Goal: Task Accomplishment & Management: Use online tool/utility

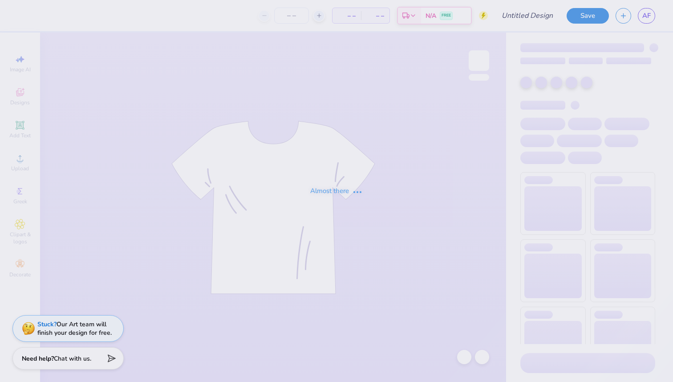
type input "4th event shirt"
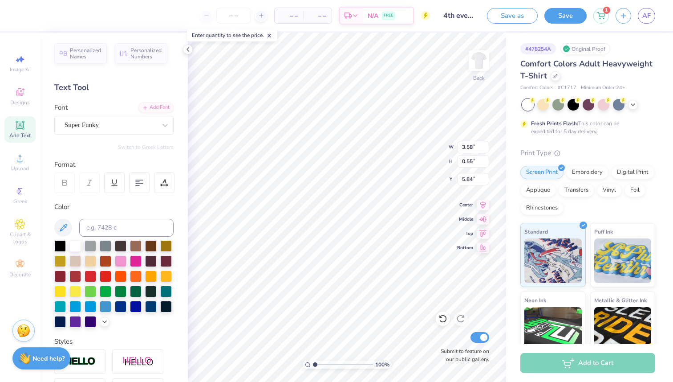
scroll to position [0, 1]
type textarea "4th event"
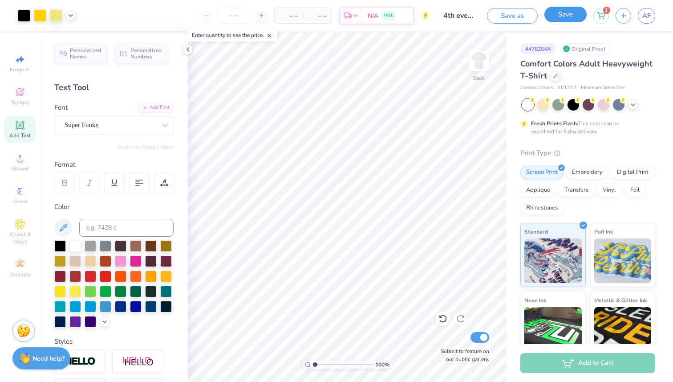
click at [560, 18] on button "Save" at bounding box center [566, 15] width 42 height 16
click at [565, 12] on button "Save" at bounding box center [566, 15] width 42 height 16
click at [650, 11] on span "AF" at bounding box center [646, 16] width 8 height 10
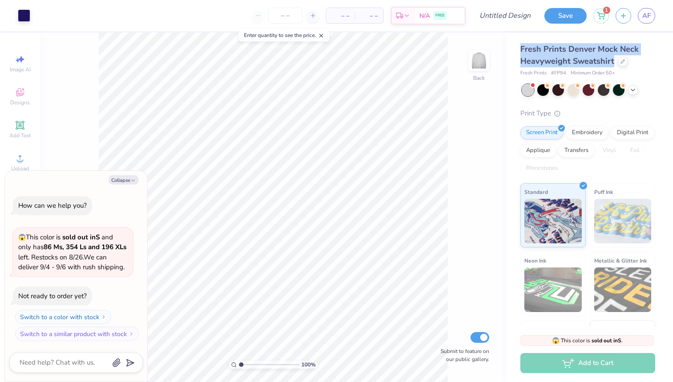
drag, startPoint x: 522, startPoint y: 50, endPoint x: 615, endPoint y: 65, distance: 94.6
click at [615, 65] on div "Fresh Prints Denver Mock Neck Heavyweight Sweatshirt" at bounding box center [587, 55] width 135 height 24
type textarea "x"
copy span "Fresh Prints Denver Mock Neck Heavyweight Sweatshirt"
click at [654, 20] on div "AF" at bounding box center [646, 16] width 17 height 16
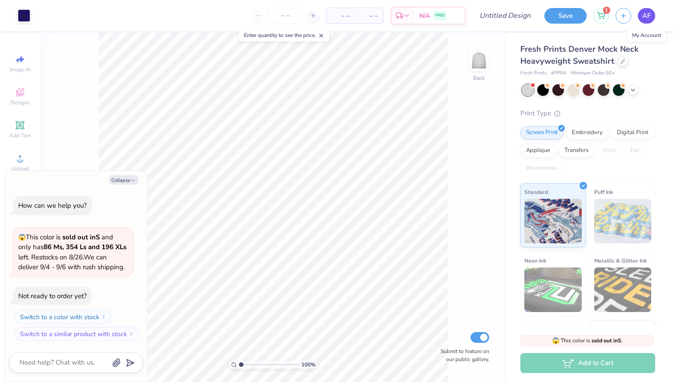
click at [647, 18] on span "AF" at bounding box center [646, 16] width 8 height 10
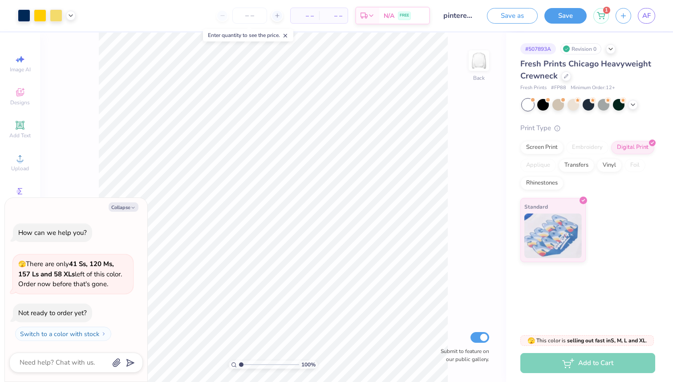
click at [567, 84] on div "Fresh Prints Chicago Heavyweight Crewneck Fresh Prints # FP88 Minimum Order: 12…" at bounding box center [587, 75] width 135 height 34
click at [566, 81] on div "Fresh Prints Chicago Heavyweight Crewneck" at bounding box center [587, 70] width 135 height 24
click at [566, 77] on icon at bounding box center [566, 75] width 4 height 4
type textarea "x"
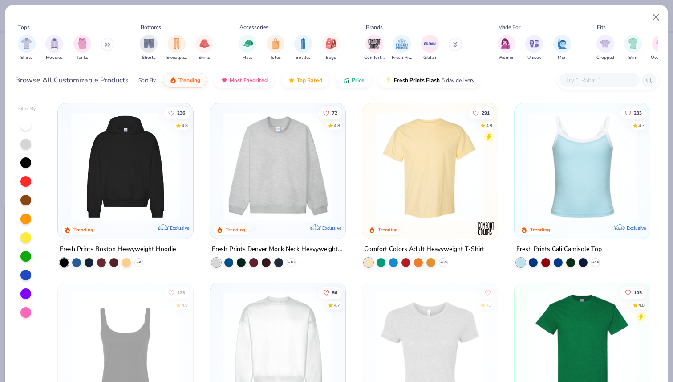
click at [583, 78] on input "text" at bounding box center [599, 80] width 69 height 10
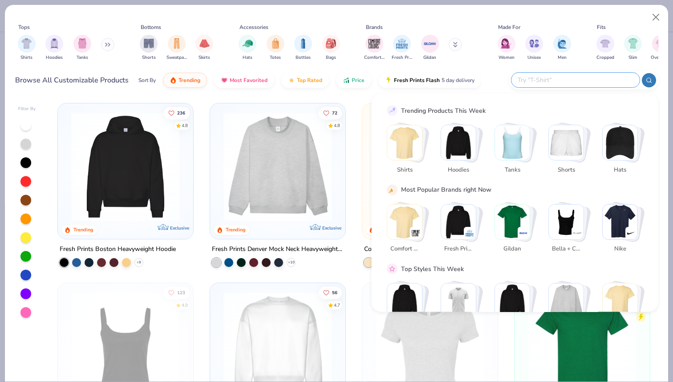
paste input "Fresh Prints Denver Mock Neck Heavyweight Sweatshirt"
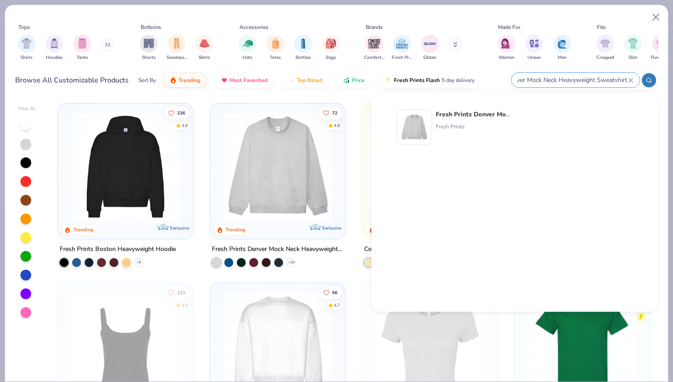
type input "Fresh Prints Denver Mock Neck Heavyweight Sweatshirt"
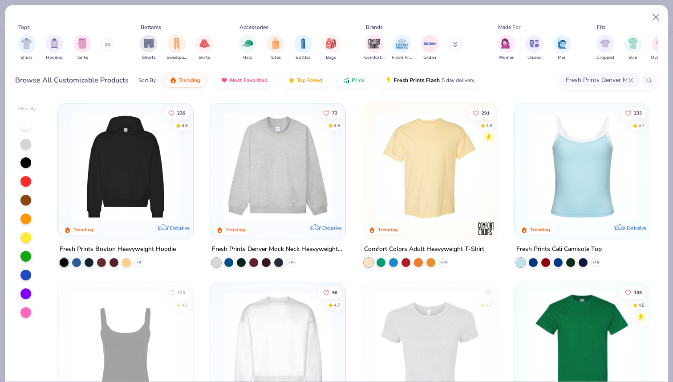
click at [286, 171] on img at bounding box center [278, 166] width 118 height 109
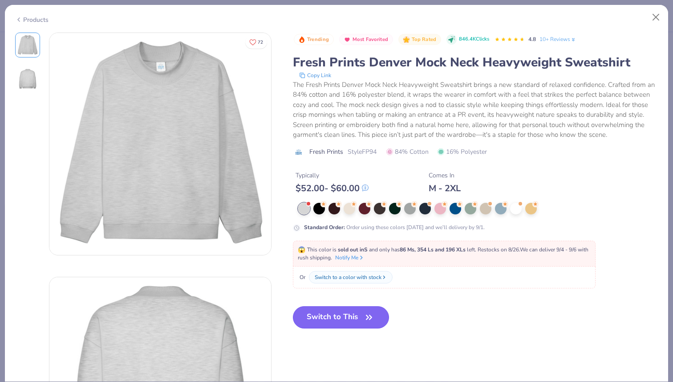
click at [329, 323] on button "Switch to This" at bounding box center [341, 317] width 97 height 22
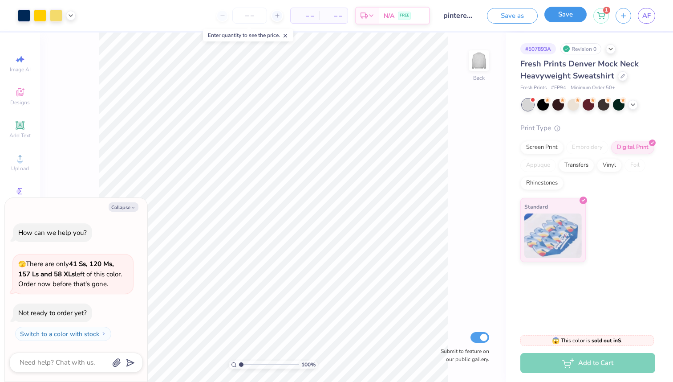
click at [568, 12] on button "Save" at bounding box center [566, 15] width 42 height 16
click at [633, 106] on icon at bounding box center [633, 103] width 7 height 7
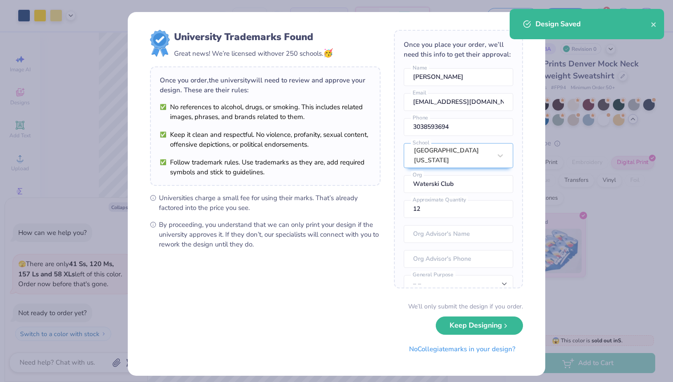
click at [623, 110] on div "University Trademarks Found Great news! We’re licensed with over 250 schools. 🥳…" at bounding box center [336, 191] width 673 height 382
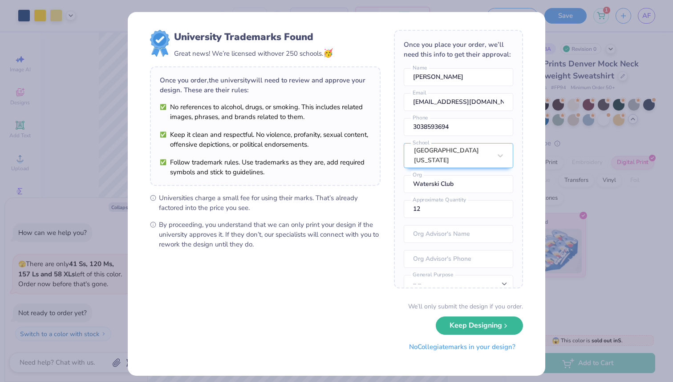
click at [467, 346] on button "No Collegiate marks in your design?" at bounding box center [463, 346] width 122 height 18
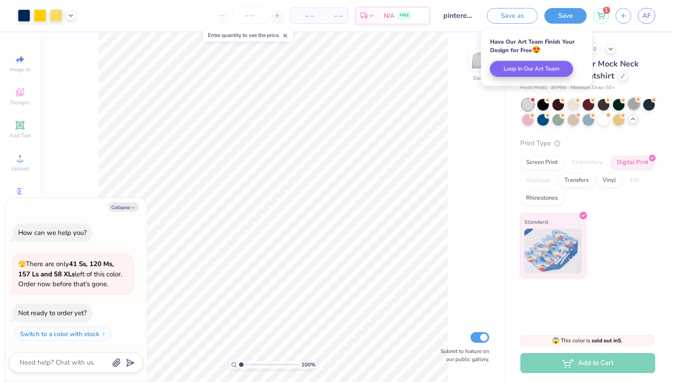
click at [635, 100] on div at bounding box center [634, 104] width 12 height 12
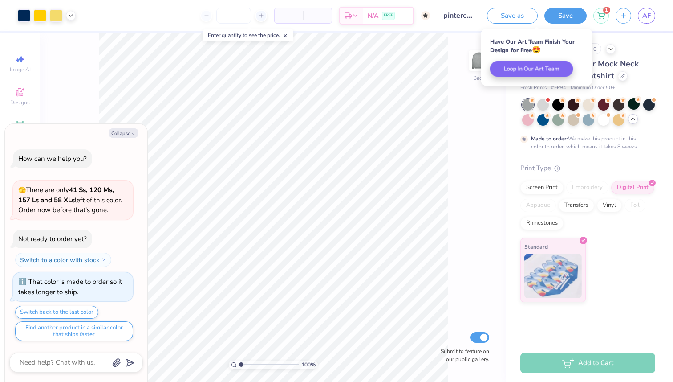
click at [529, 102] on icon at bounding box center [532, 100] width 6 height 6
click at [546, 105] on div at bounding box center [543, 104] width 12 height 12
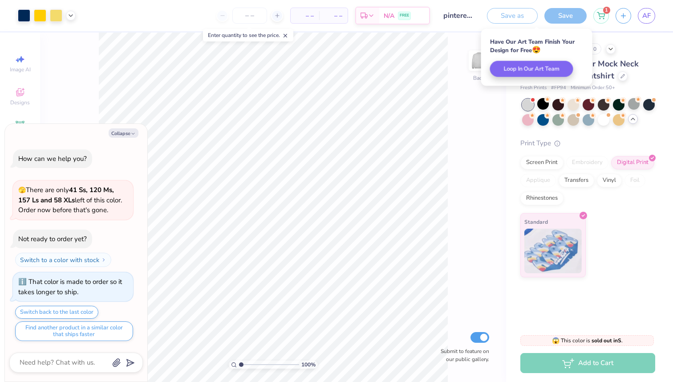
scroll to position [160, 0]
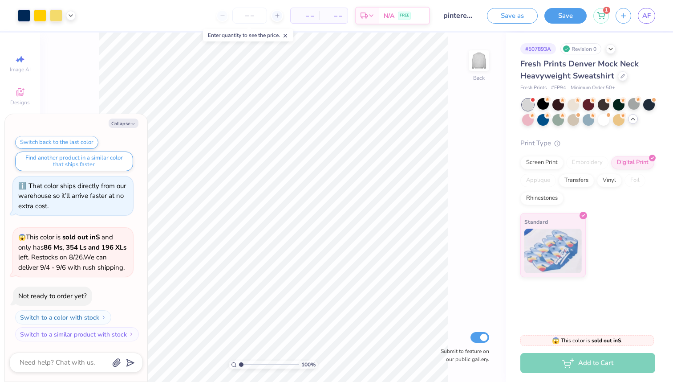
click at [648, 24] on div "Save as Save 1 AF" at bounding box center [580, 15] width 186 height 31
click at [648, 20] on span "AF" at bounding box center [646, 16] width 8 height 10
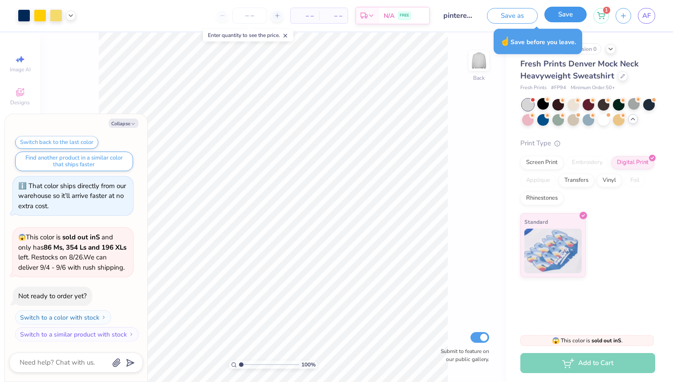
click at [555, 13] on button "Save" at bounding box center [566, 15] width 42 height 16
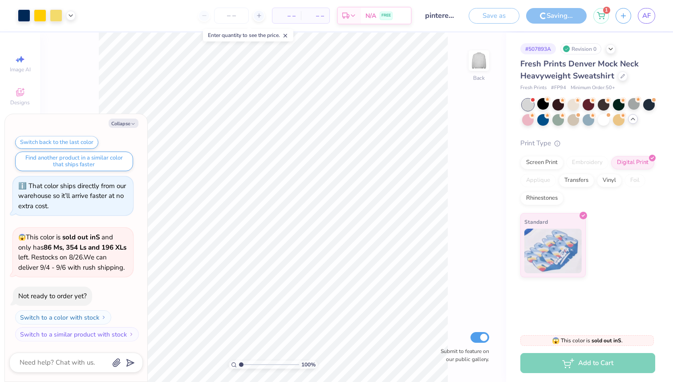
type textarea "x"
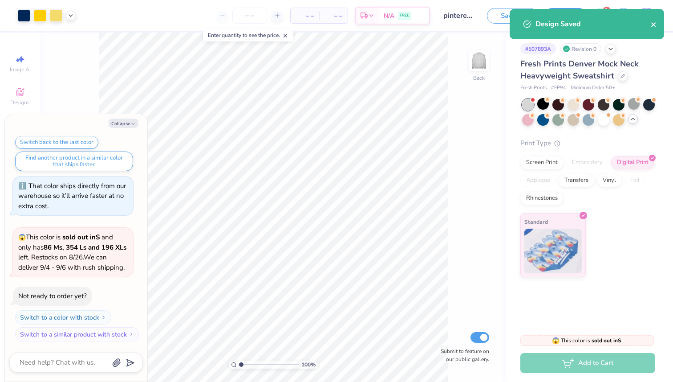
click at [657, 24] on icon "close" at bounding box center [654, 24] width 6 height 7
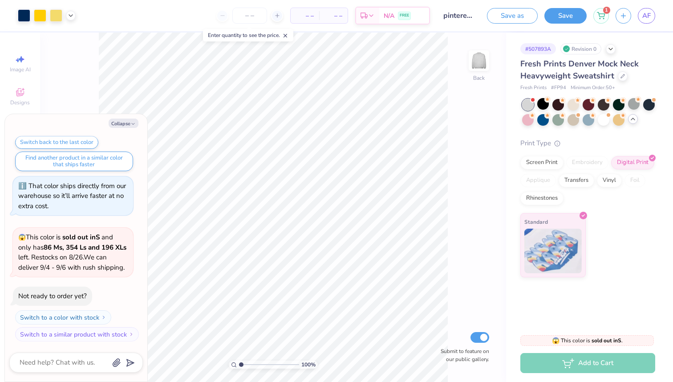
click at [651, 14] on div "Design Saved" at bounding box center [587, 27] width 158 height 41
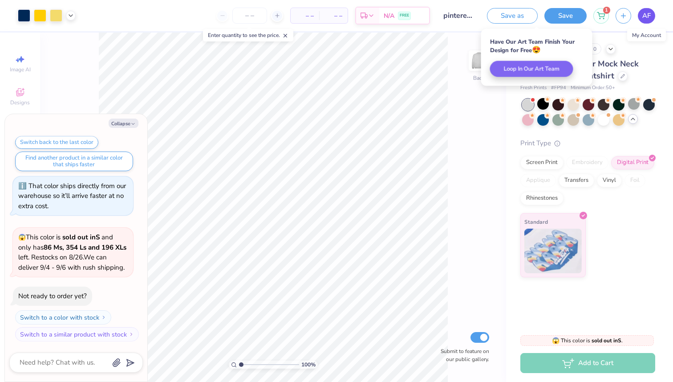
click at [645, 15] on span "AF" at bounding box center [646, 16] width 8 height 10
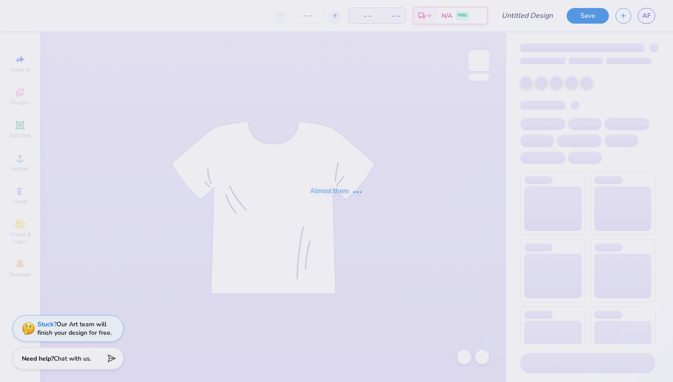
type input "Hoodie"
type input "12"
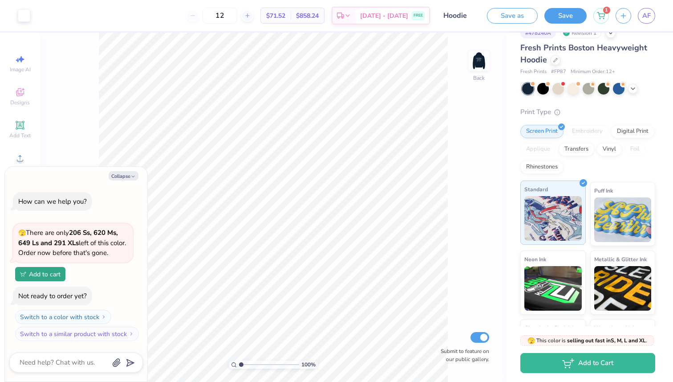
scroll to position [20, 0]
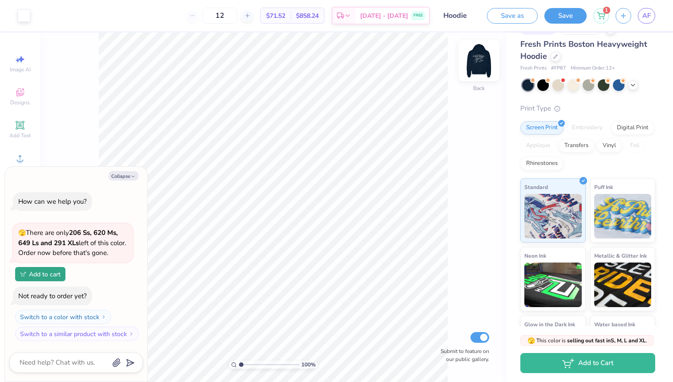
click at [477, 62] on img at bounding box center [479, 61] width 36 height 36
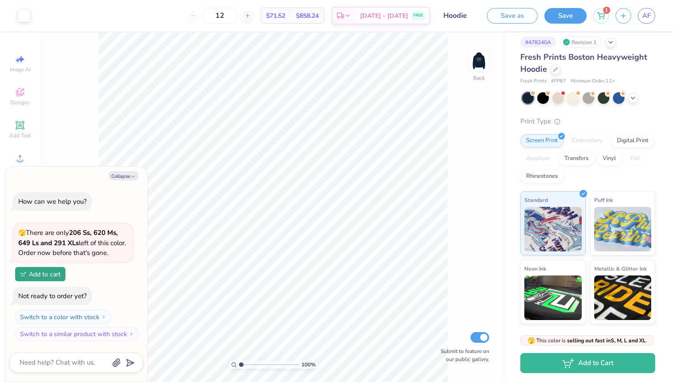
scroll to position [0, 0]
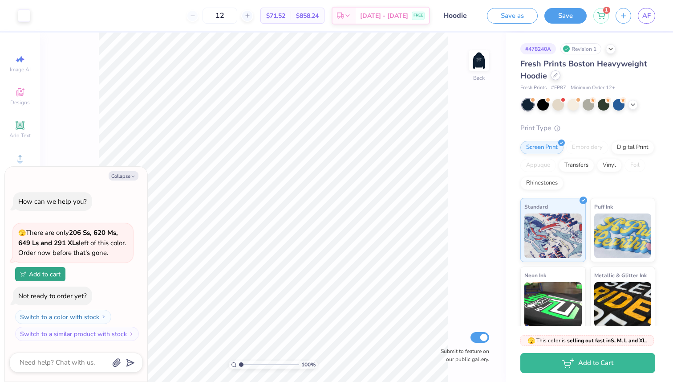
click at [555, 77] on div at bounding box center [556, 75] width 10 height 10
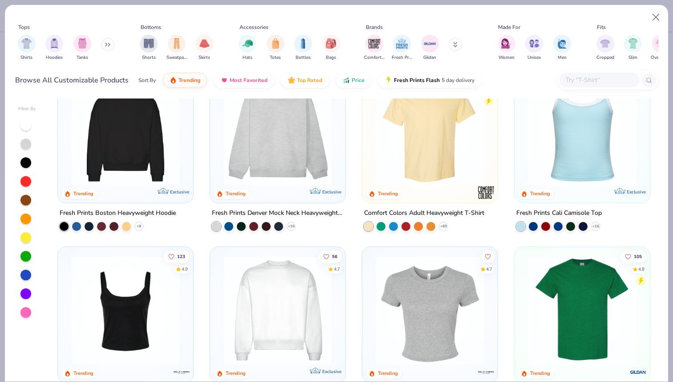
scroll to position [34, 0]
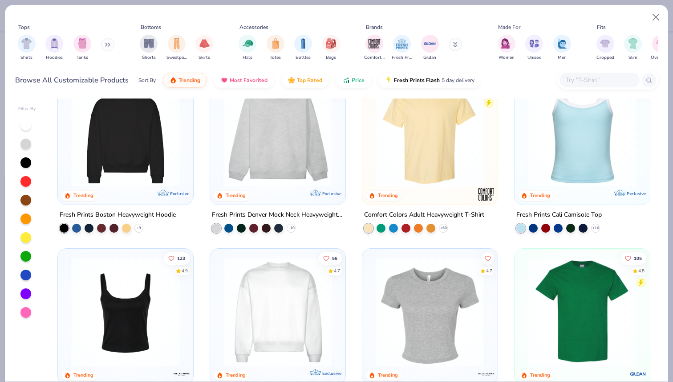
click at [441, 147] on img at bounding box center [430, 132] width 118 height 109
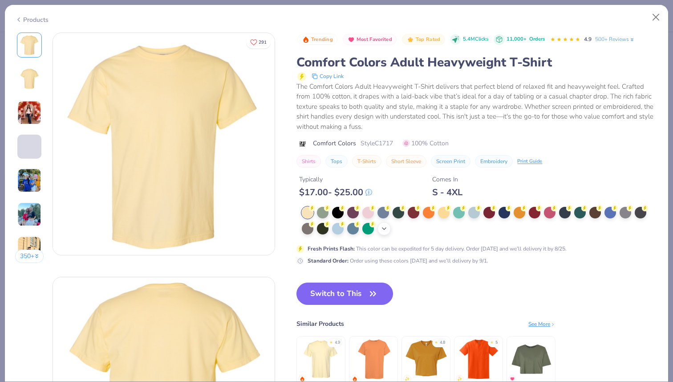
click at [387, 228] on icon at bounding box center [384, 228] width 7 height 7
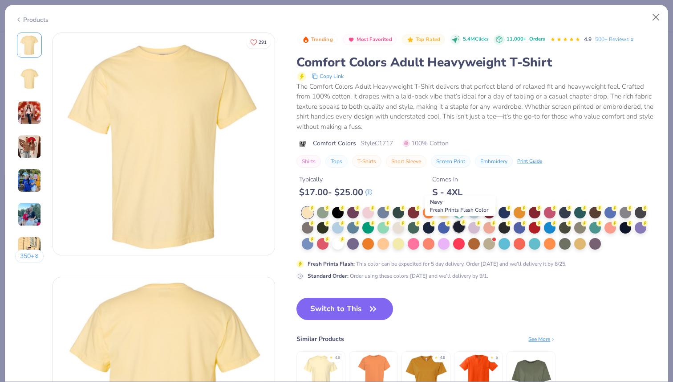
click at [458, 227] on div at bounding box center [459, 227] width 12 height 12
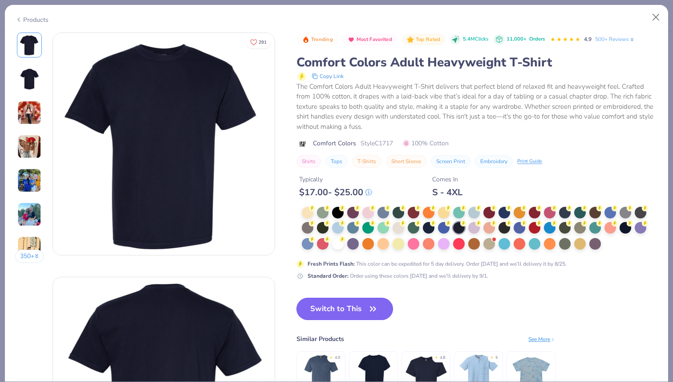
click at [316, 303] on button "Switch to This" at bounding box center [345, 308] width 97 height 22
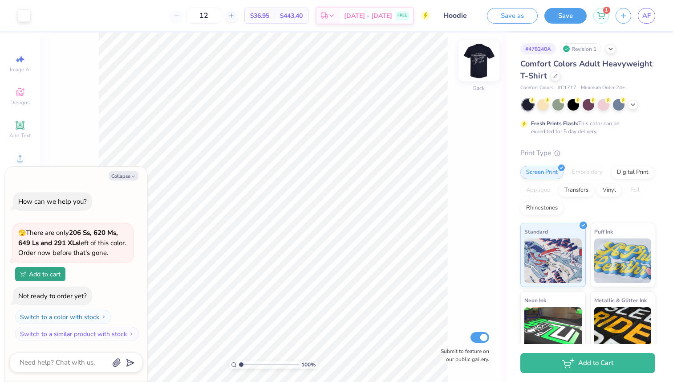
click at [472, 67] on img at bounding box center [479, 61] width 36 height 36
click at [472, 67] on img at bounding box center [479, 61] width 18 height 18
click at [571, 10] on button "Save" at bounding box center [566, 15] width 42 height 16
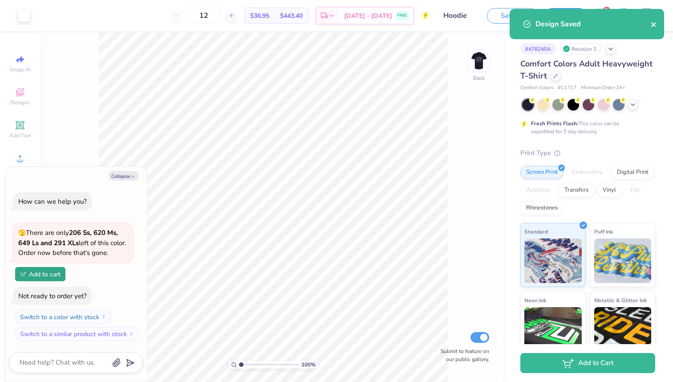
click at [656, 25] on icon "close" at bounding box center [654, 24] width 6 height 7
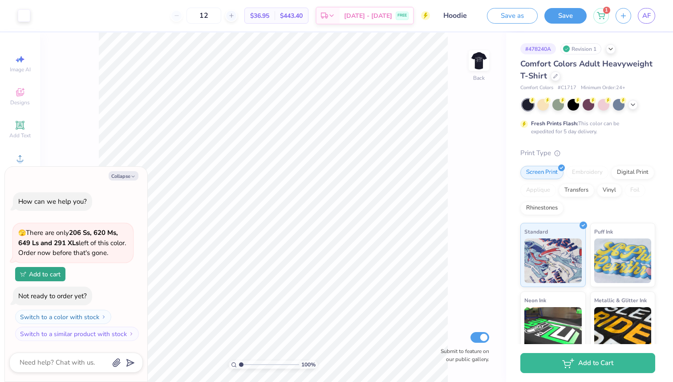
click at [647, 11] on div "Design Saved" at bounding box center [587, 9] width 158 height 4
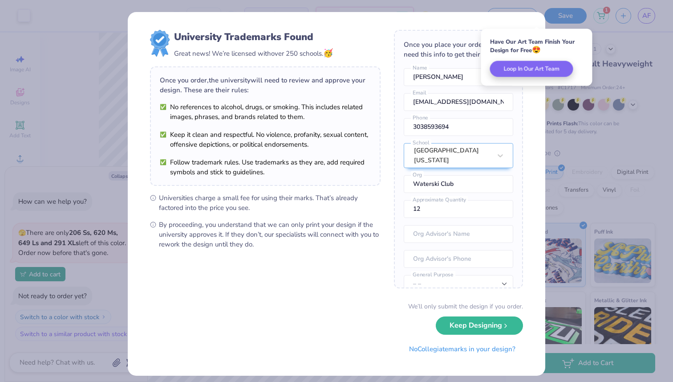
click at [645, 16] on div "University Trademarks Found Great news! We’re licensed with over 250 schools. 🥳…" at bounding box center [336, 191] width 673 height 382
click at [484, 349] on button "No Collegiate marks in your design?" at bounding box center [463, 346] width 122 height 18
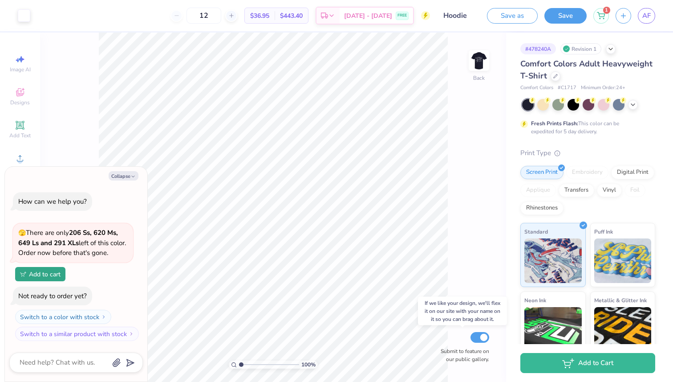
type textarea "x"
click at [646, 10] on link "AF" at bounding box center [646, 16] width 17 height 16
